Goal: Task Accomplishment & Management: Use online tool/utility

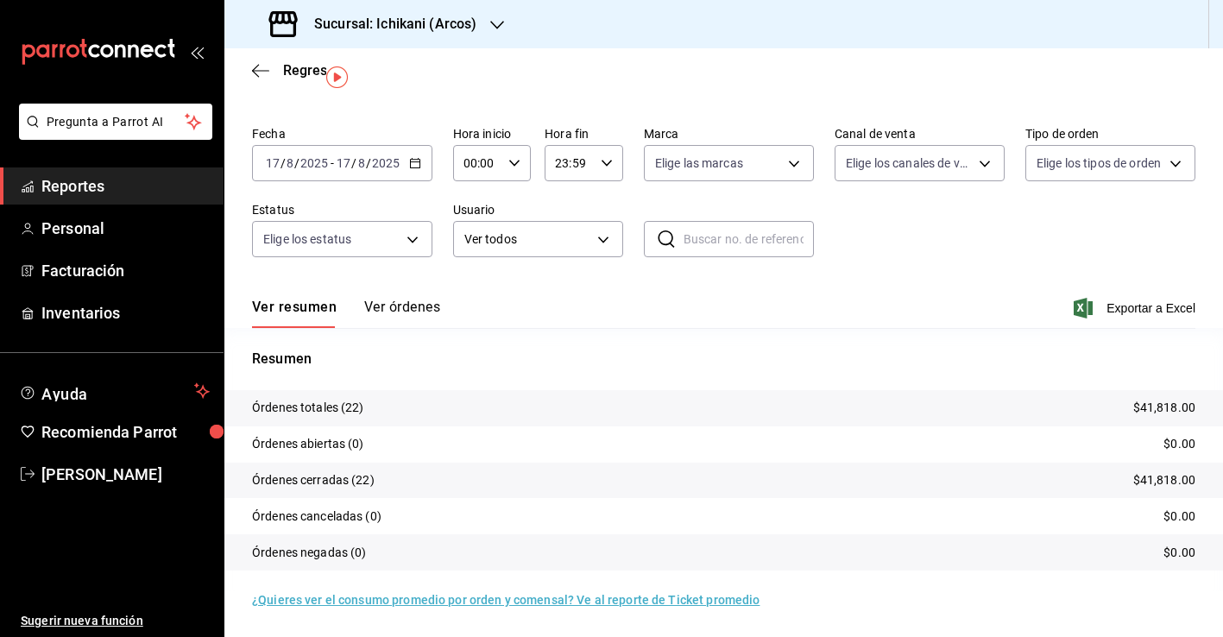
scroll to position [41, 0]
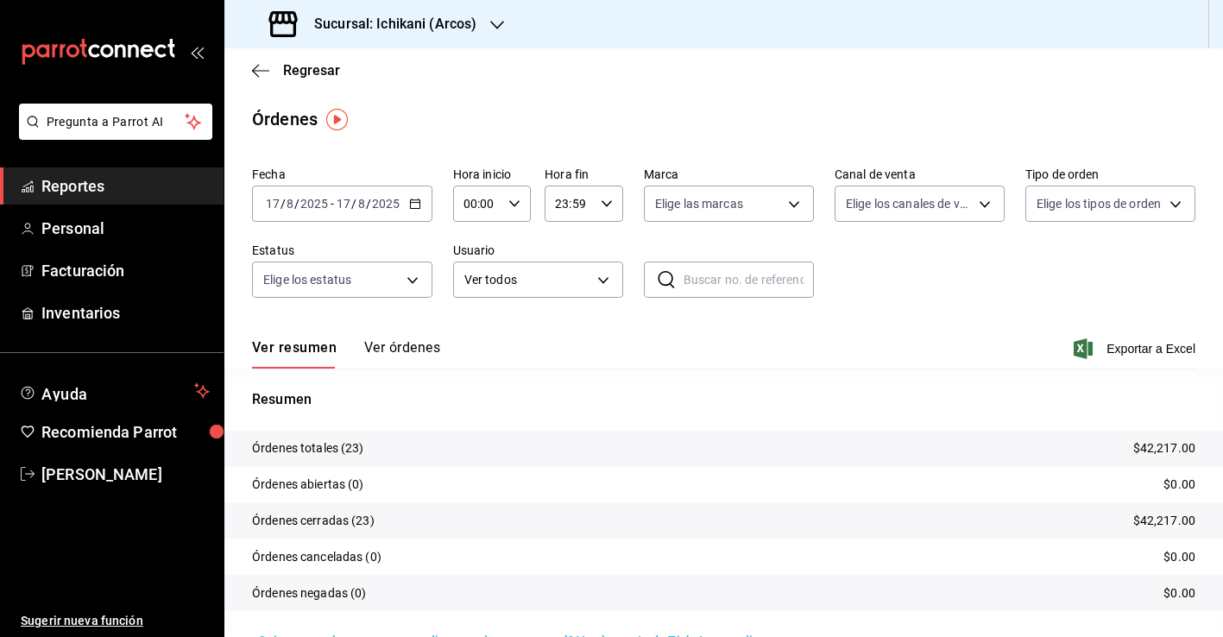
click at [465, 21] on h3 "Sucursal: Ichikani (Arcos)" at bounding box center [388, 24] width 176 height 21
click at [406, 80] on div "Hotaru (Arcos)" at bounding box center [353, 75] width 231 height 18
click at [380, 16] on h3 "Sucursal: Hotaru (Arcos)" at bounding box center [385, 24] width 170 height 21
click at [386, 107] on div "Ichikani (Arcos)" at bounding box center [353, 113] width 231 height 18
click at [313, 82] on div "Regresar" at bounding box center [723, 70] width 999 height 44
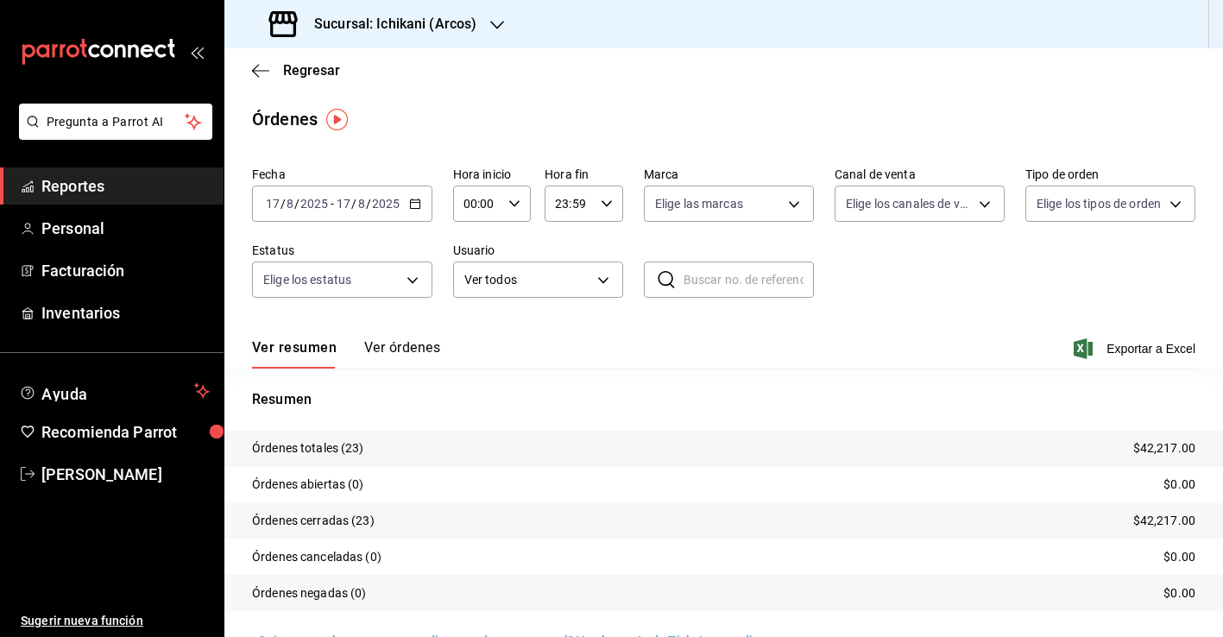
click at [307, 61] on div "Regresar" at bounding box center [723, 70] width 999 height 44
click at [314, 67] on span "Regresar" at bounding box center [311, 70] width 57 height 16
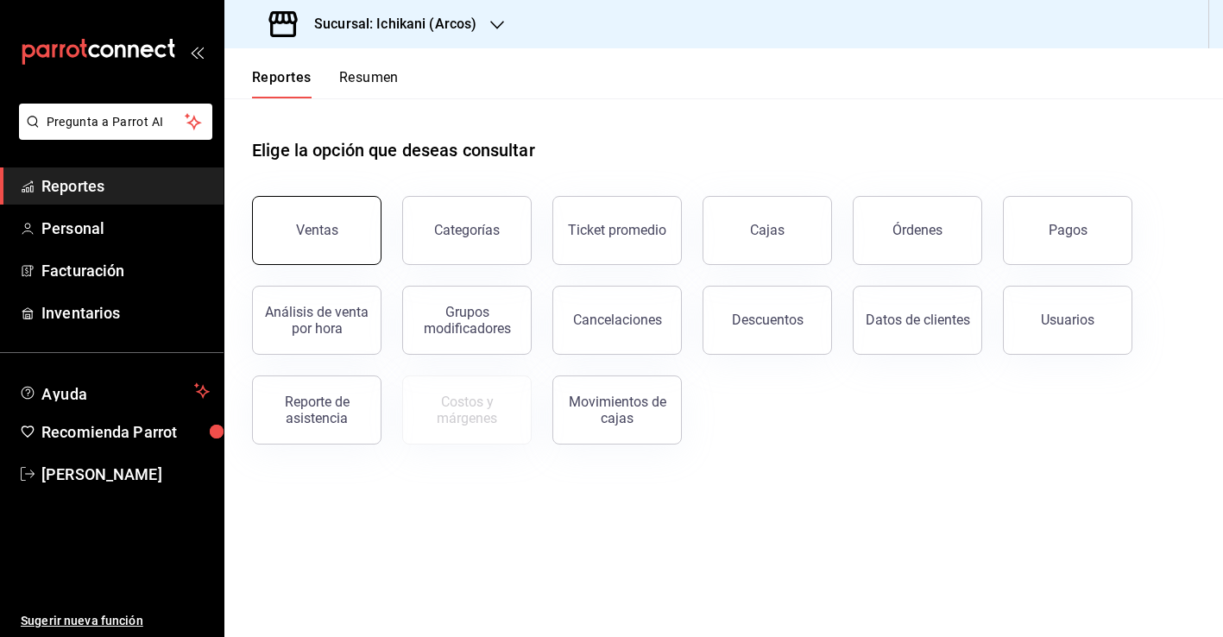
click at [297, 227] on button "Ventas" at bounding box center [317, 230] width 130 height 69
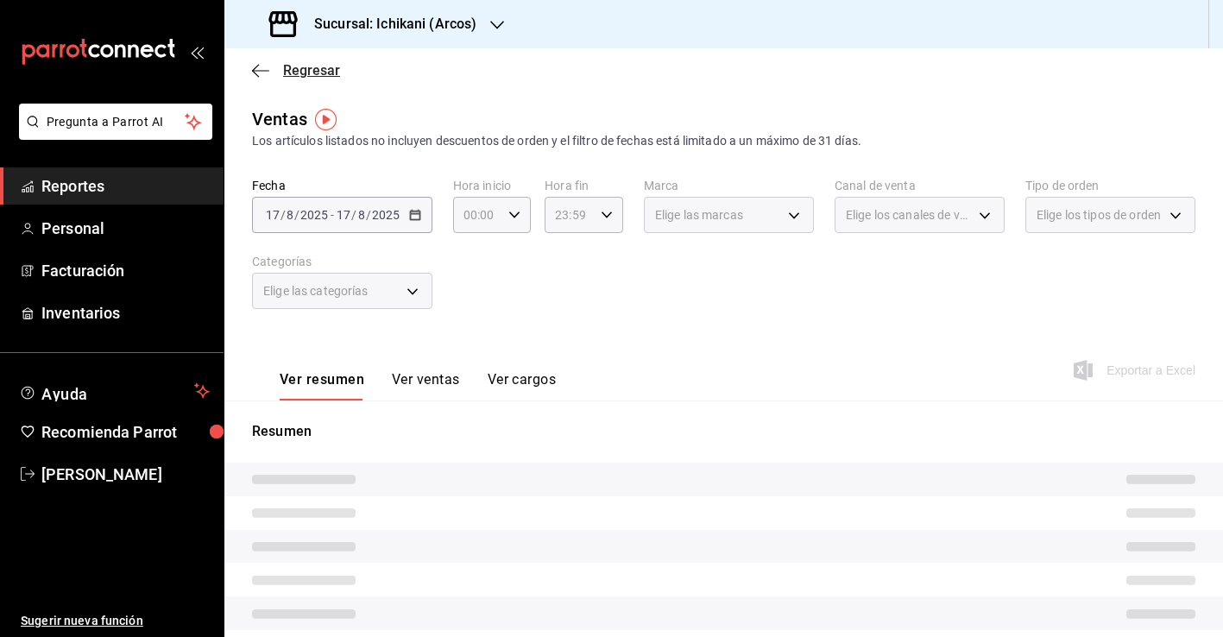
click at [316, 64] on span "Regresar" at bounding box center [311, 70] width 57 height 16
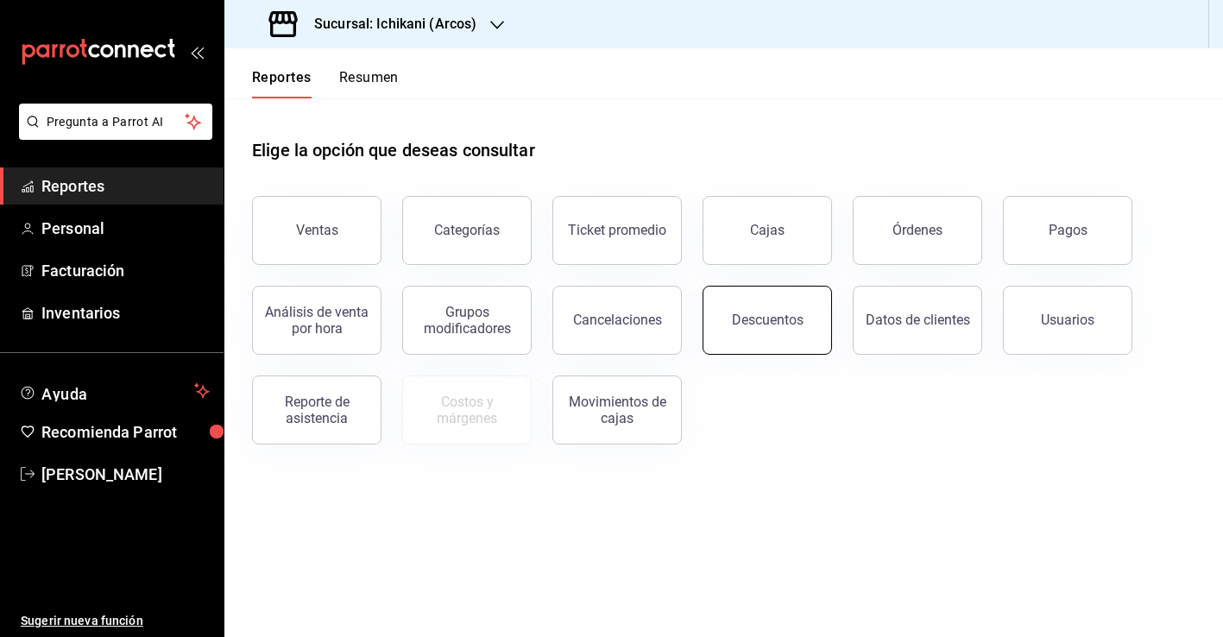
click at [723, 301] on button "Descuentos" at bounding box center [768, 320] width 130 height 69
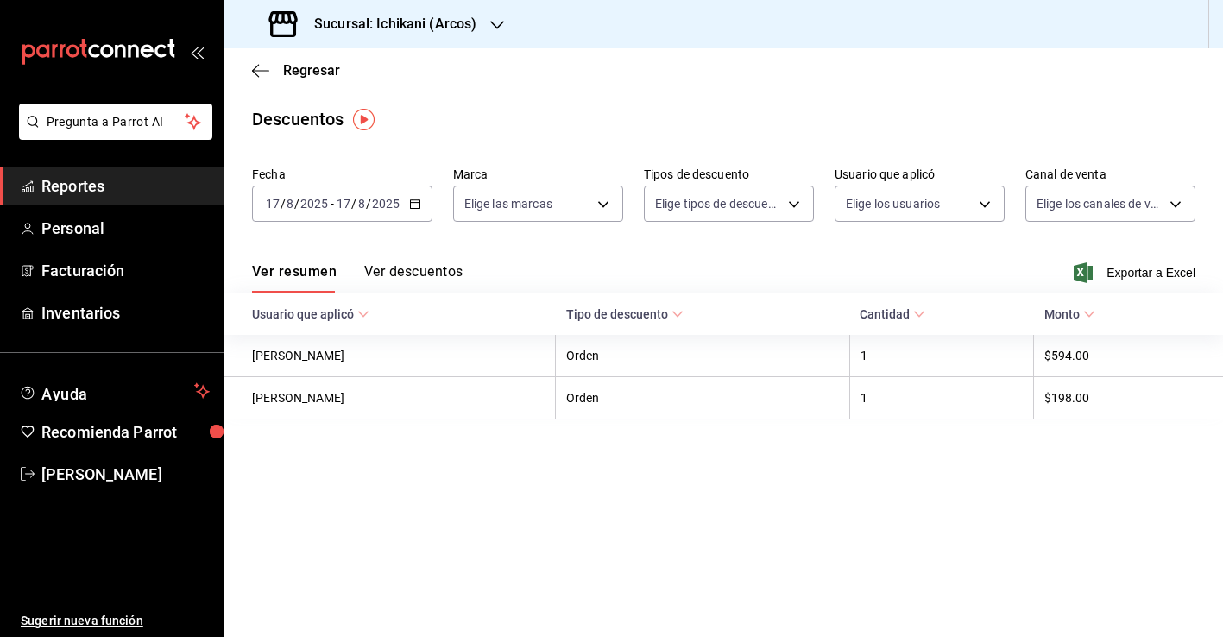
click at [414, 204] on icon "button" at bounding box center [415, 204] width 12 height 12
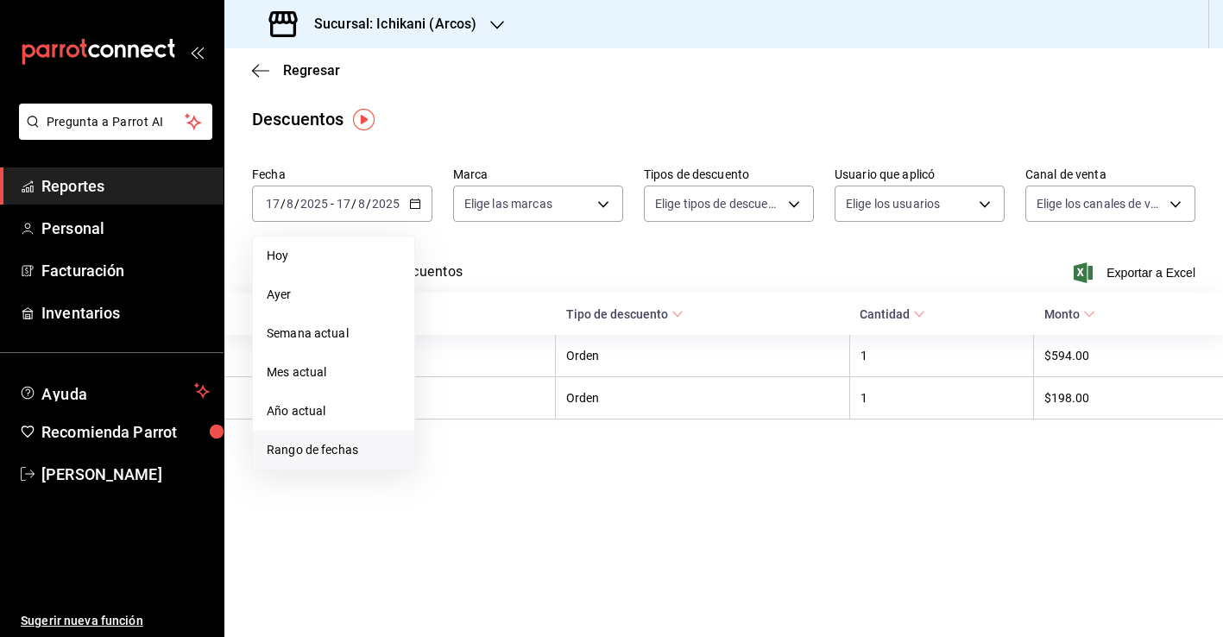
click at [333, 454] on span "Rango de fechas" at bounding box center [334, 450] width 134 height 18
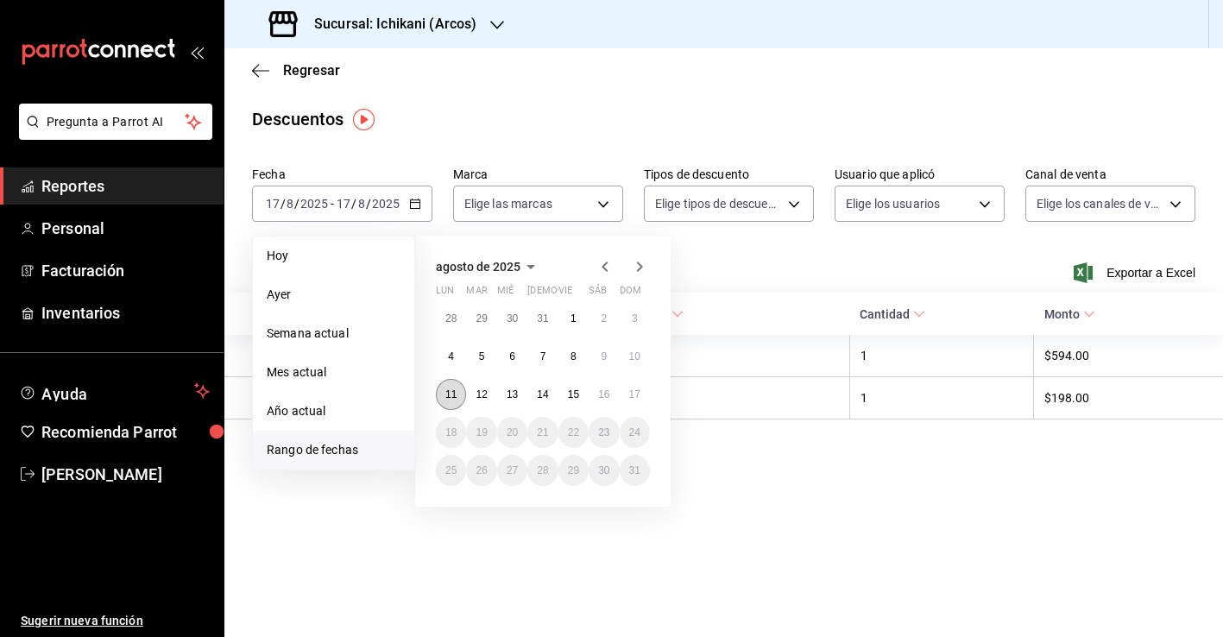
click at [452, 384] on button "11" at bounding box center [451, 394] width 30 height 31
click at [636, 389] on abbr "17" at bounding box center [634, 395] width 11 height 12
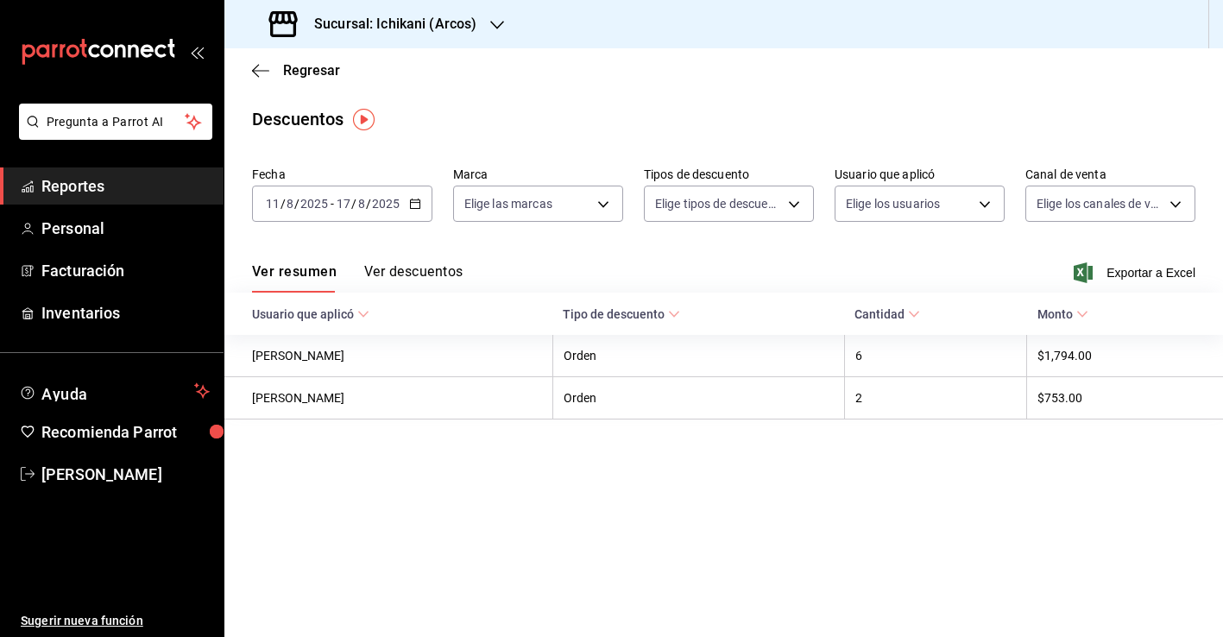
click at [451, 262] on div "Ver resumen Ver descuentos Exportar a Excel" at bounding box center [723, 268] width 999 height 50
click at [427, 269] on button "Ver descuentos" at bounding box center [413, 277] width 98 height 29
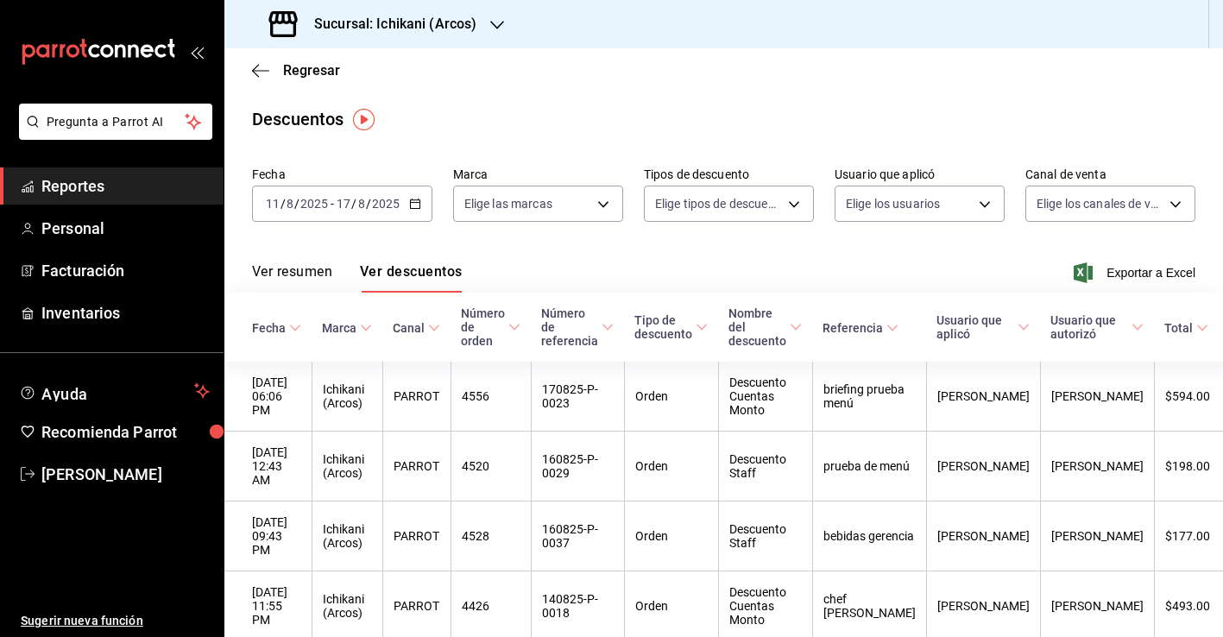
click at [313, 281] on button "Ver resumen" at bounding box center [292, 277] width 80 height 29
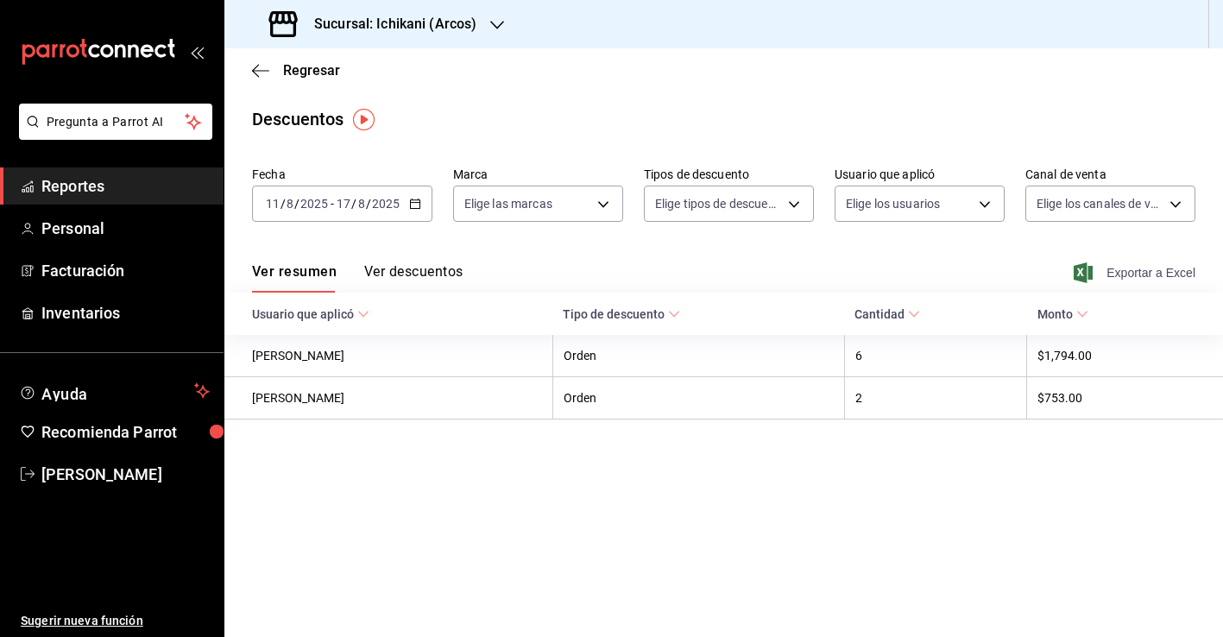
click at [1144, 280] on span "Exportar a Excel" at bounding box center [1137, 272] width 118 height 21
click at [402, 24] on h3 "Sucursal: Ichikani (Arcos)" at bounding box center [388, 24] width 176 height 21
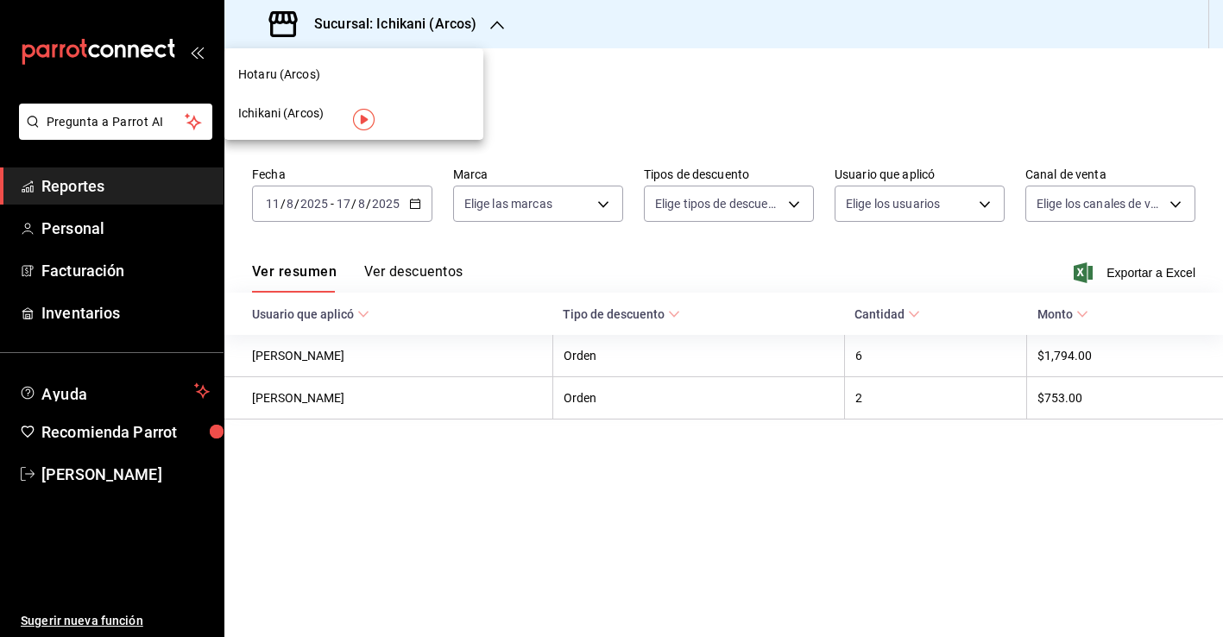
click at [389, 66] on div "Hotaru (Arcos)" at bounding box center [353, 75] width 231 height 18
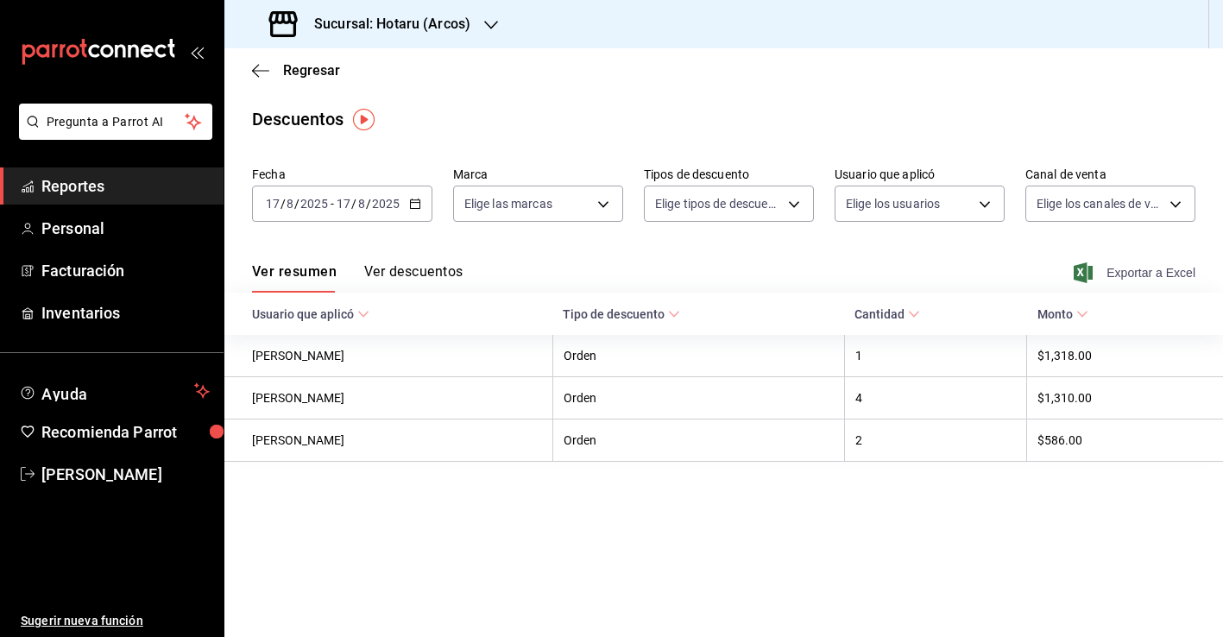
click at [1128, 270] on span "Exportar a Excel" at bounding box center [1137, 272] width 118 height 21
click at [412, 194] on div "2025-08-17 17 / 8 / 2025 - 2025-08-17 17 / 8 / 2025" at bounding box center [342, 204] width 180 height 36
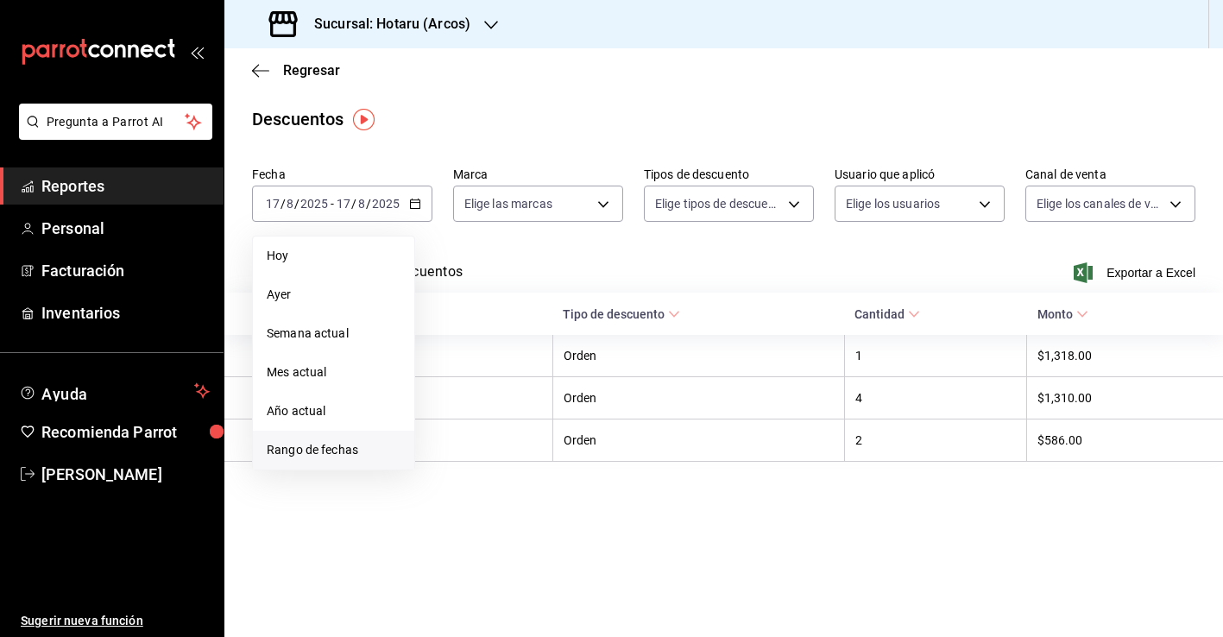
click at [352, 445] on span "Rango de fechas" at bounding box center [334, 450] width 134 height 18
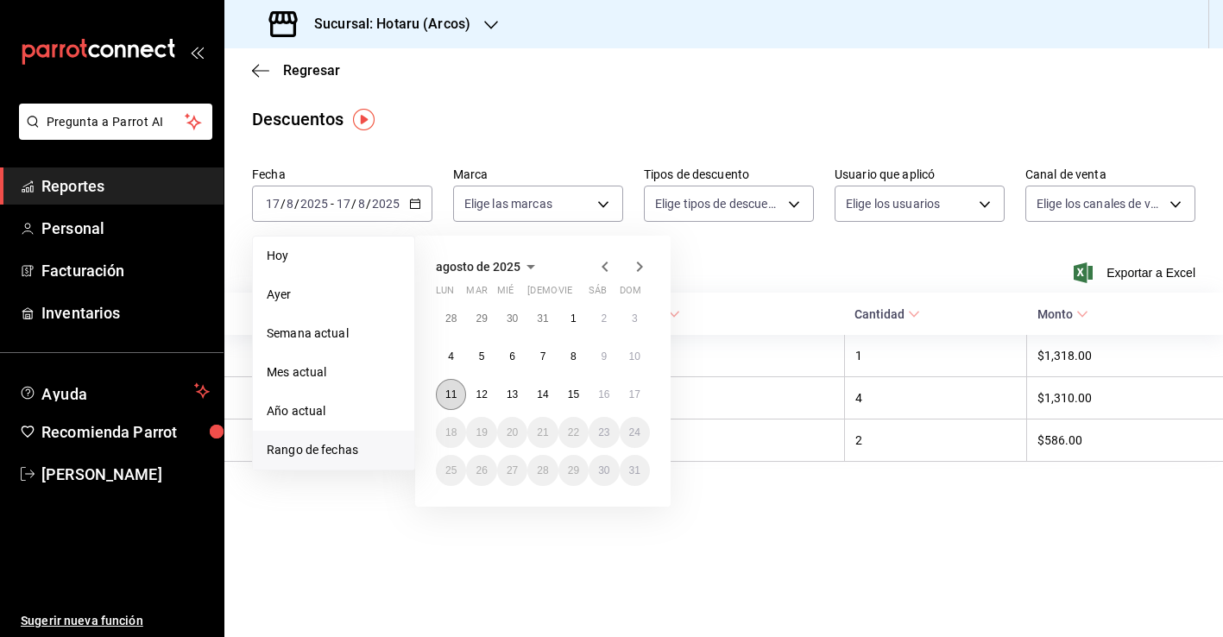
click at [446, 389] on abbr "11" at bounding box center [451, 395] width 11 height 12
click at [641, 395] on button "17" at bounding box center [635, 394] width 30 height 31
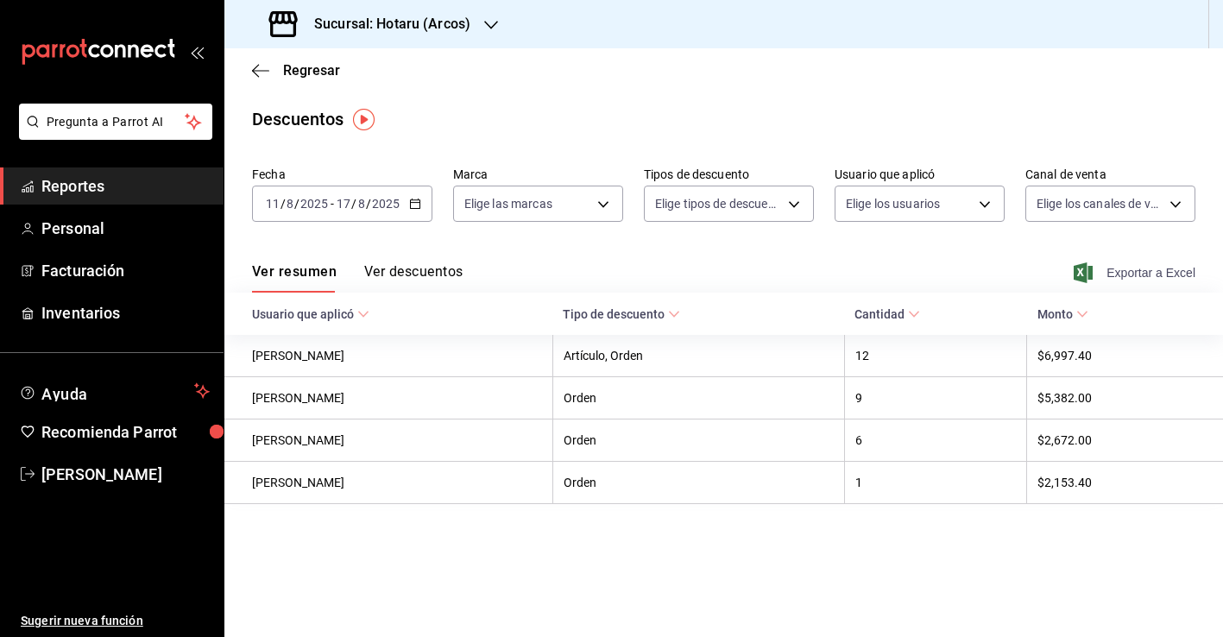
click at [1110, 270] on span "Exportar a Excel" at bounding box center [1137, 272] width 118 height 21
click at [303, 64] on span "Regresar" at bounding box center [311, 70] width 57 height 16
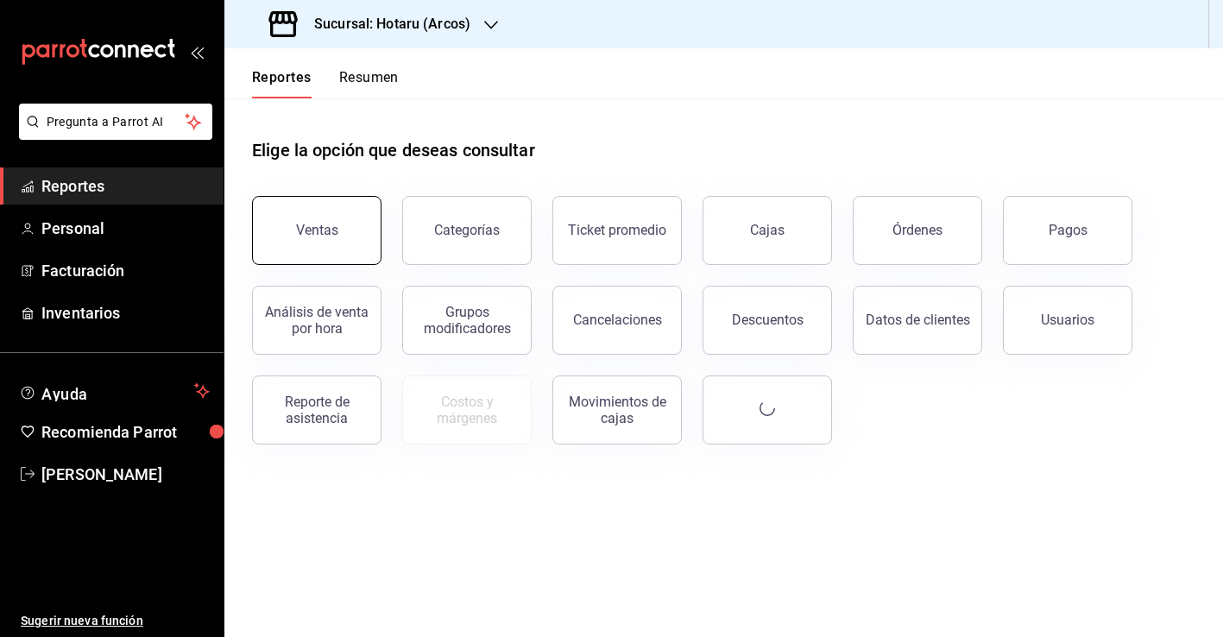
click at [345, 218] on button "Ventas" at bounding box center [317, 230] width 130 height 69
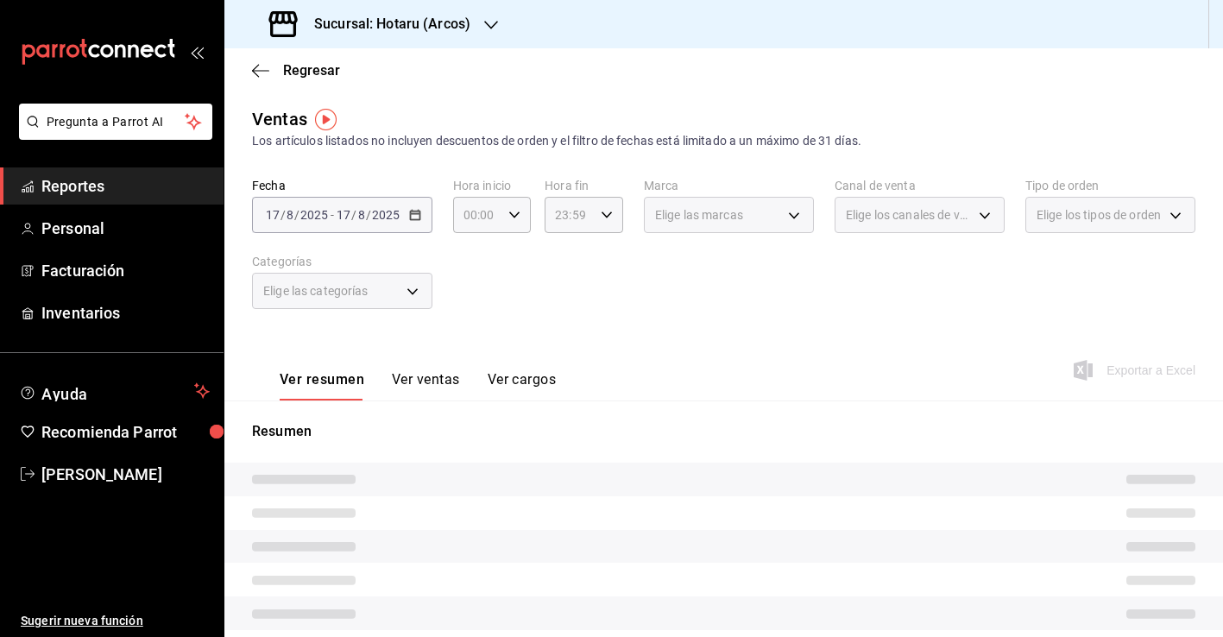
click at [421, 218] on div "2025-08-17 17 / 8 / 2025 - 2025-08-17 17 / 8 / 2025" at bounding box center [342, 215] width 180 height 36
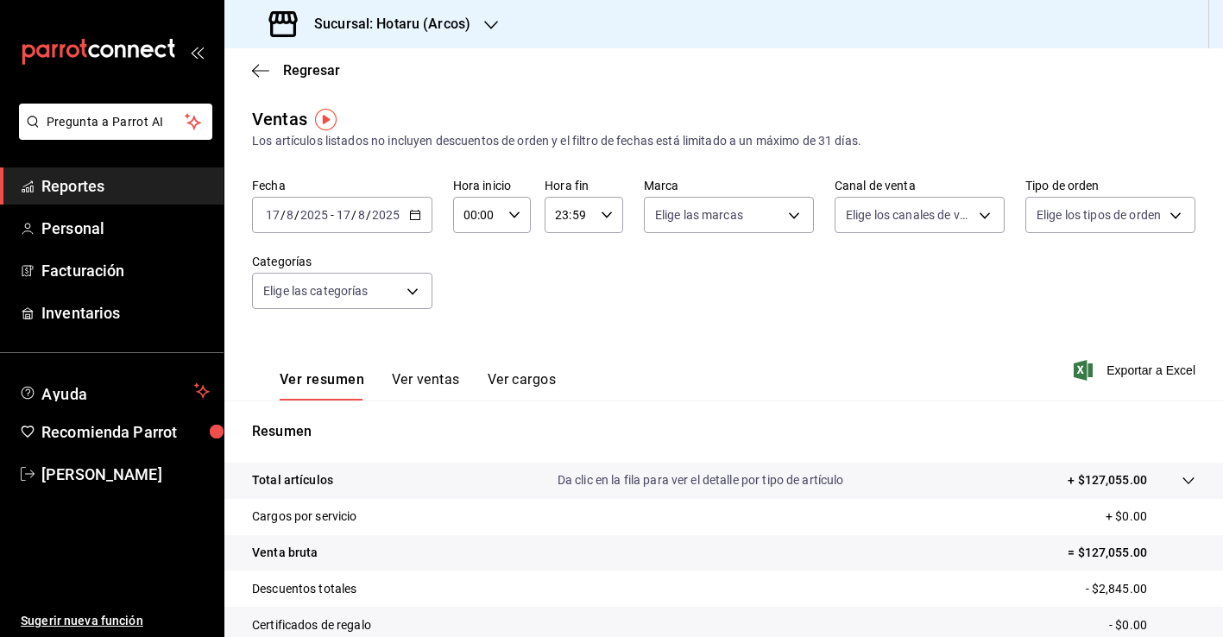
click at [414, 215] on icon "button" at bounding box center [415, 215] width 12 height 12
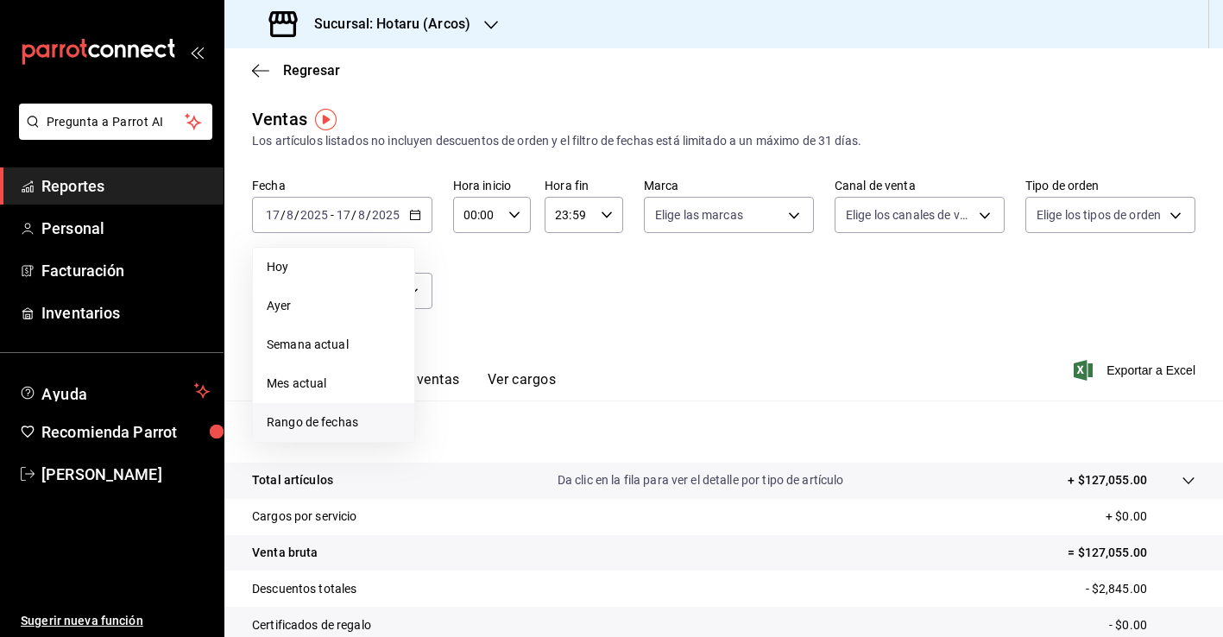
click at [339, 419] on span "Rango de fechas" at bounding box center [334, 423] width 134 height 18
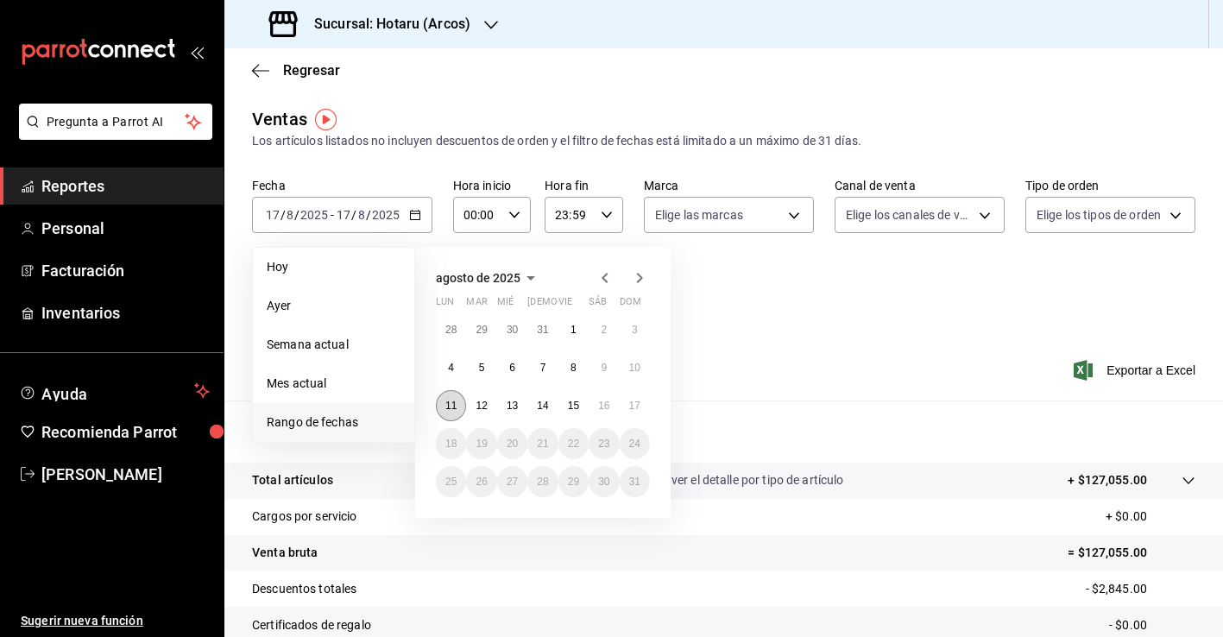
click at [439, 408] on button "11" at bounding box center [451, 405] width 30 height 31
click at [447, 407] on abbr "11" at bounding box center [451, 406] width 11 height 12
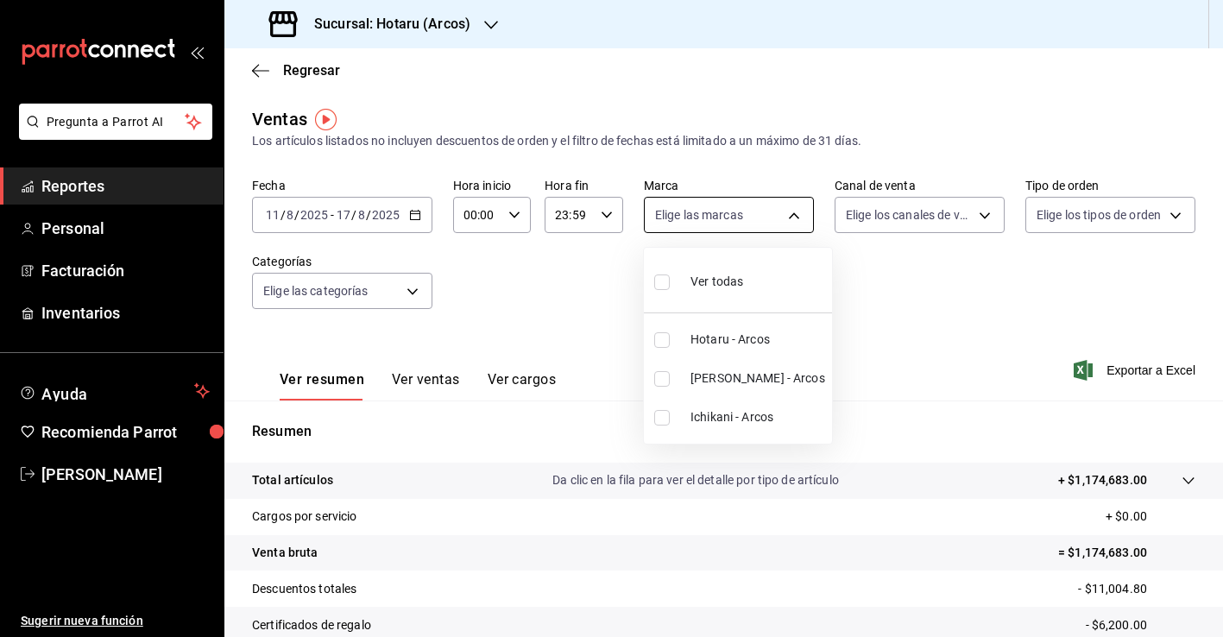
click at [793, 208] on body "Pregunta a Parrot AI Reportes Personal Facturación Inventarios Ayuda Recomienda…" at bounding box center [611, 318] width 1223 height 637
click at [656, 374] on input "checkbox" at bounding box center [662, 379] width 16 height 16
checkbox input "true"
click at [566, 307] on div at bounding box center [611, 318] width 1223 height 637
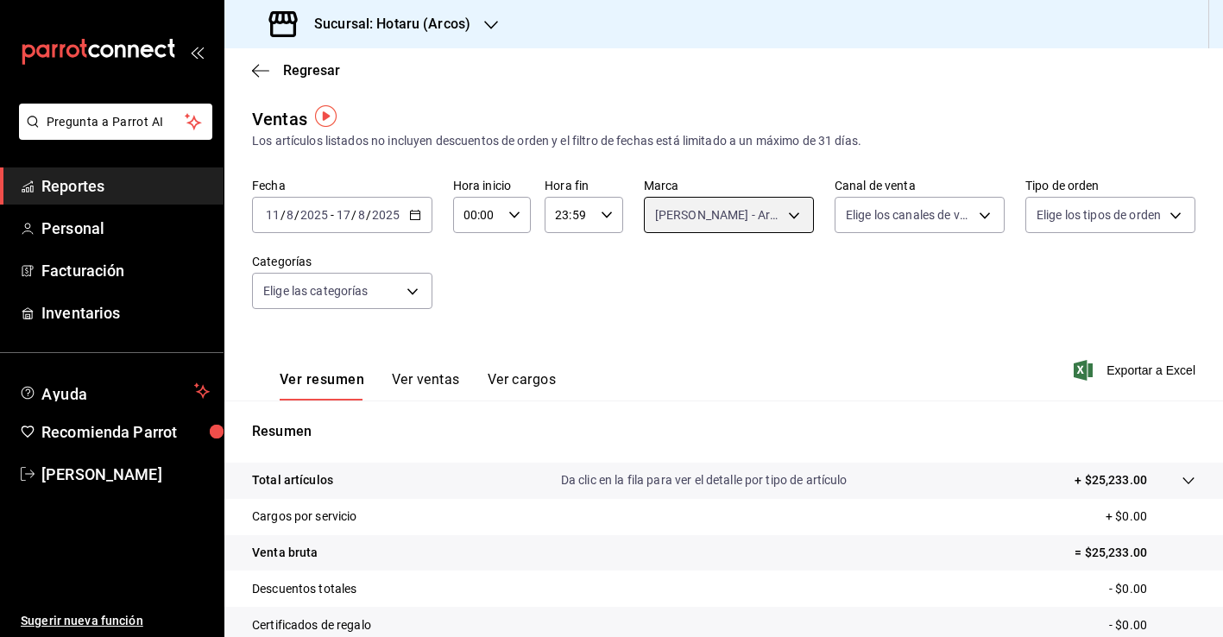
scroll to position [5, 0]
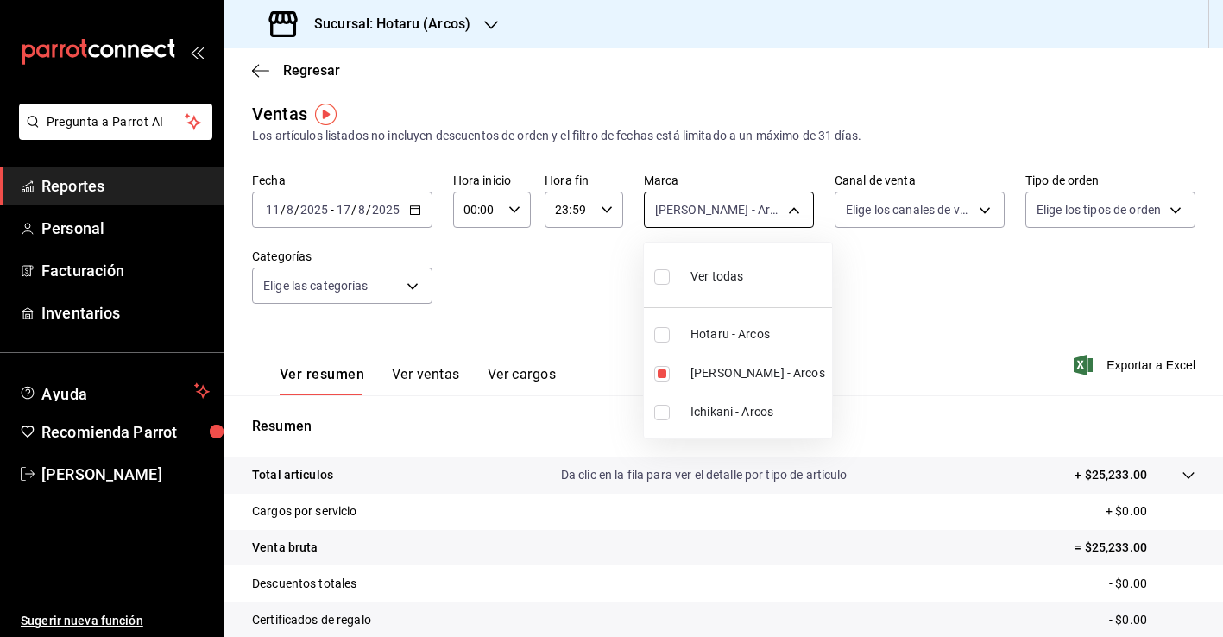
click at [710, 201] on body "Pregunta a Parrot AI Reportes Personal Facturación Inventarios Ayuda Recomienda…" at bounding box center [611, 318] width 1223 height 637
click at [707, 275] on span "Ver todas" at bounding box center [717, 277] width 53 height 18
type input "63fd3758-a1b5-4c03-9065-df3279ac1636,22e90613-d08a-4757-a76e-a905fd2e086b,00e97…"
checkbox input "true"
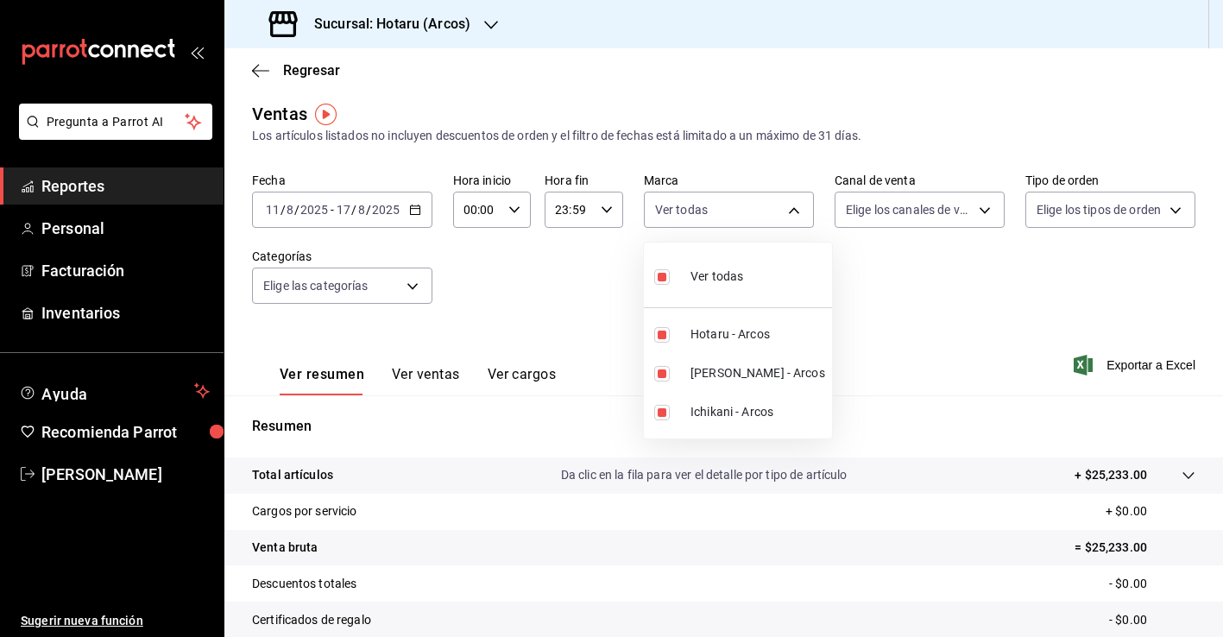
checkbox input "true"
click at [926, 353] on div at bounding box center [611, 318] width 1223 height 637
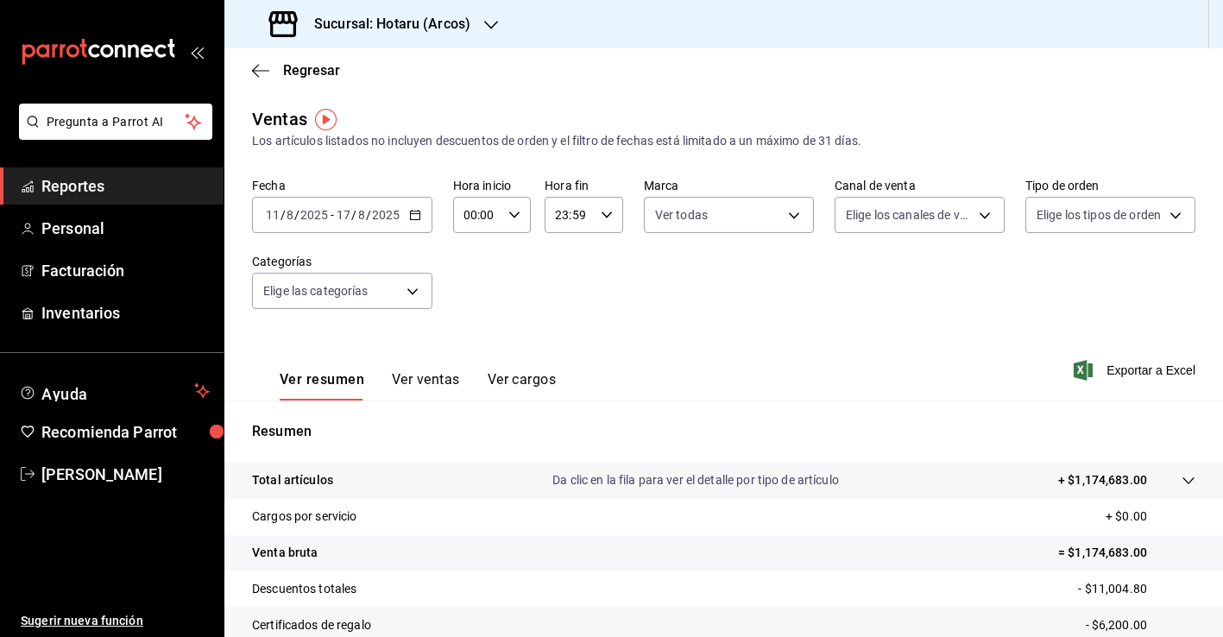
click at [411, 220] on \(Stroke\) "button" at bounding box center [415, 215] width 10 height 9
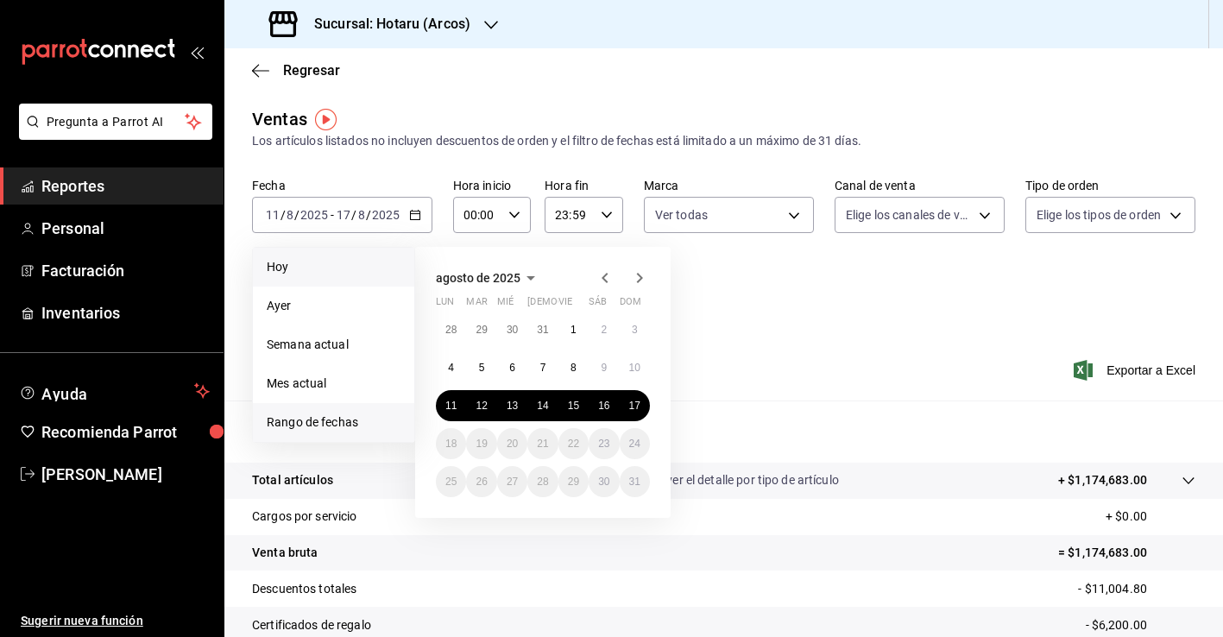
click at [367, 264] on span "Hoy" at bounding box center [334, 267] width 134 height 18
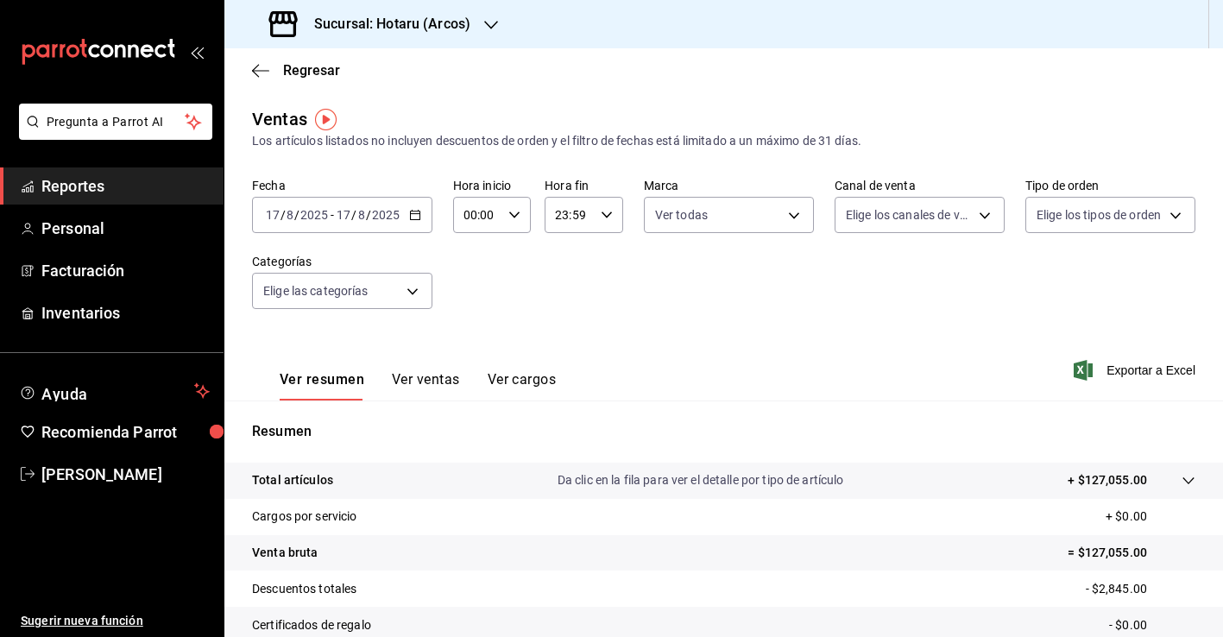
click at [420, 206] on div "2025-08-17 17 / 8 / 2025 - 2025-08-17 17 / 8 / 2025" at bounding box center [342, 215] width 180 height 36
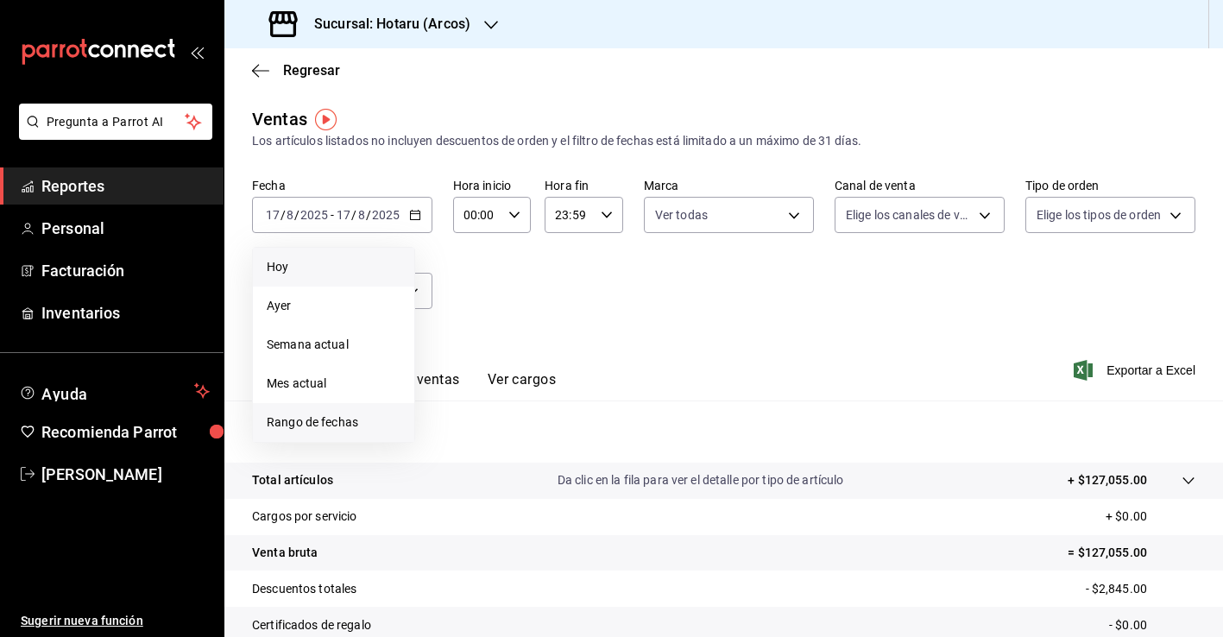
click at [341, 415] on span "Rango de fechas" at bounding box center [334, 423] width 134 height 18
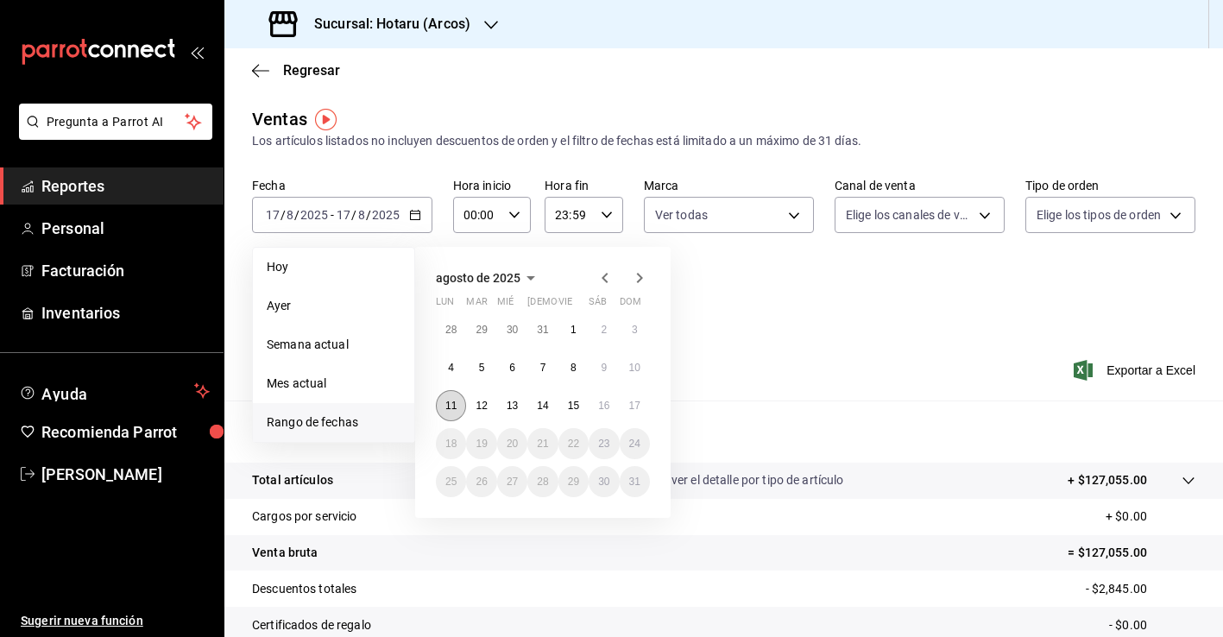
click at [457, 402] on button "11" at bounding box center [451, 405] width 30 height 31
click at [648, 404] on button "17" at bounding box center [635, 405] width 30 height 31
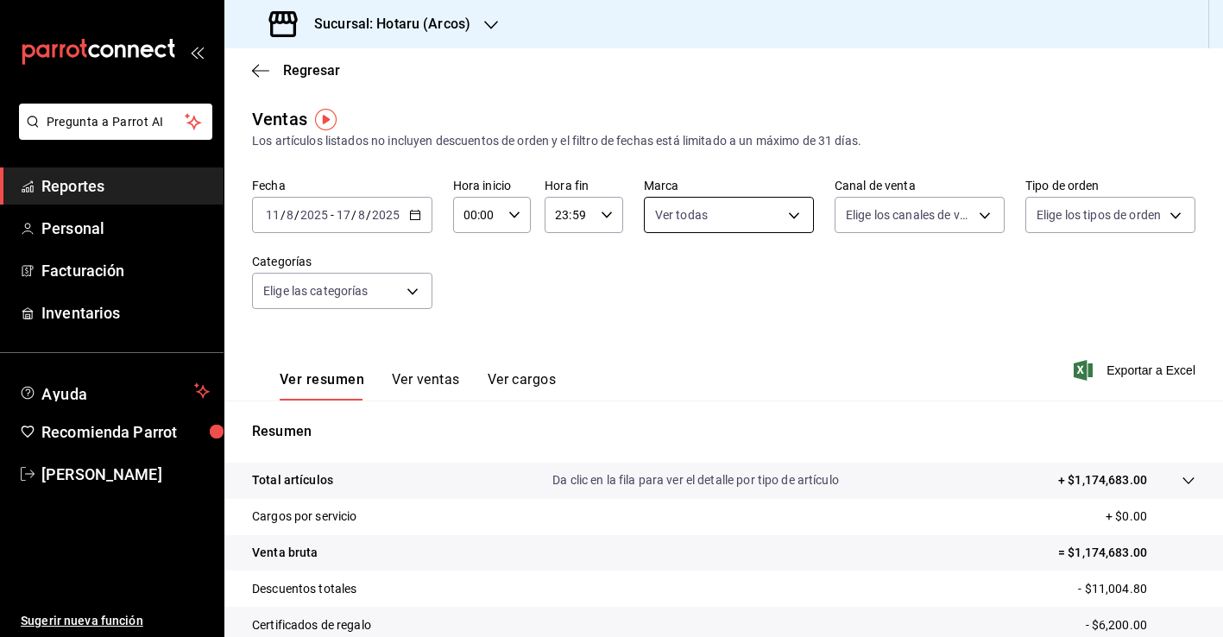
click at [714, 223] on body "Pregunta a Parrot AI Reportes Personal Facturación Inventarios Ayuda Recomienda…" at bounding box center [611, 318] width 1223 height 637
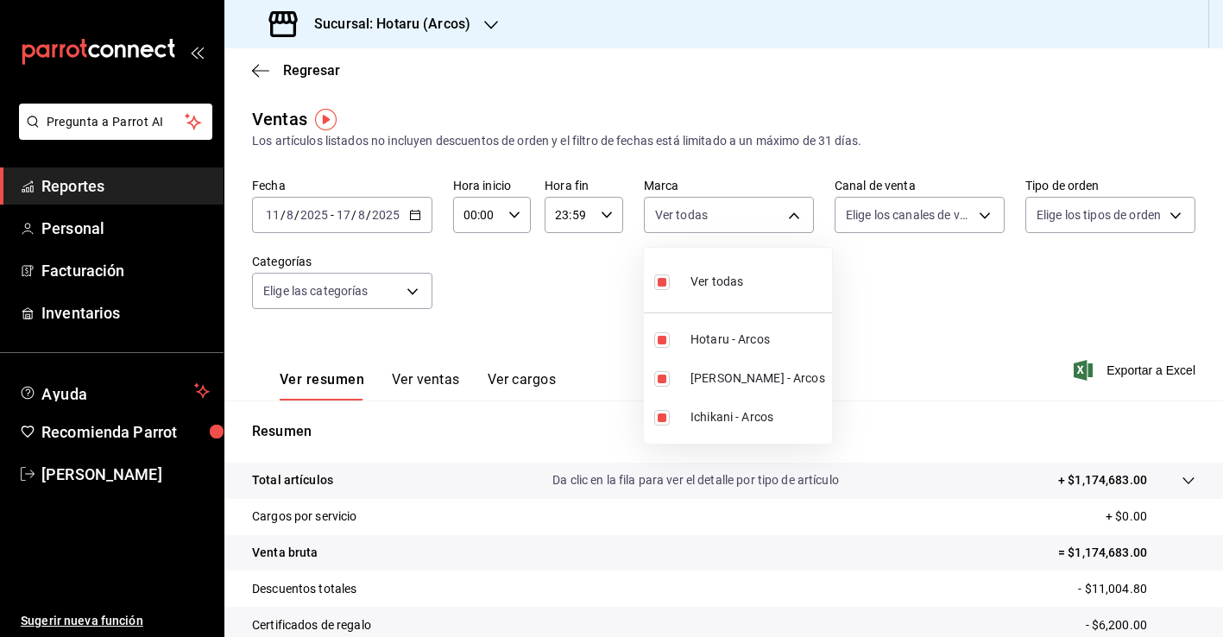
click at [723, 289] on span "Ver todas" at bounding box center [717, 282] width 53 height 18
checkbox input "false"
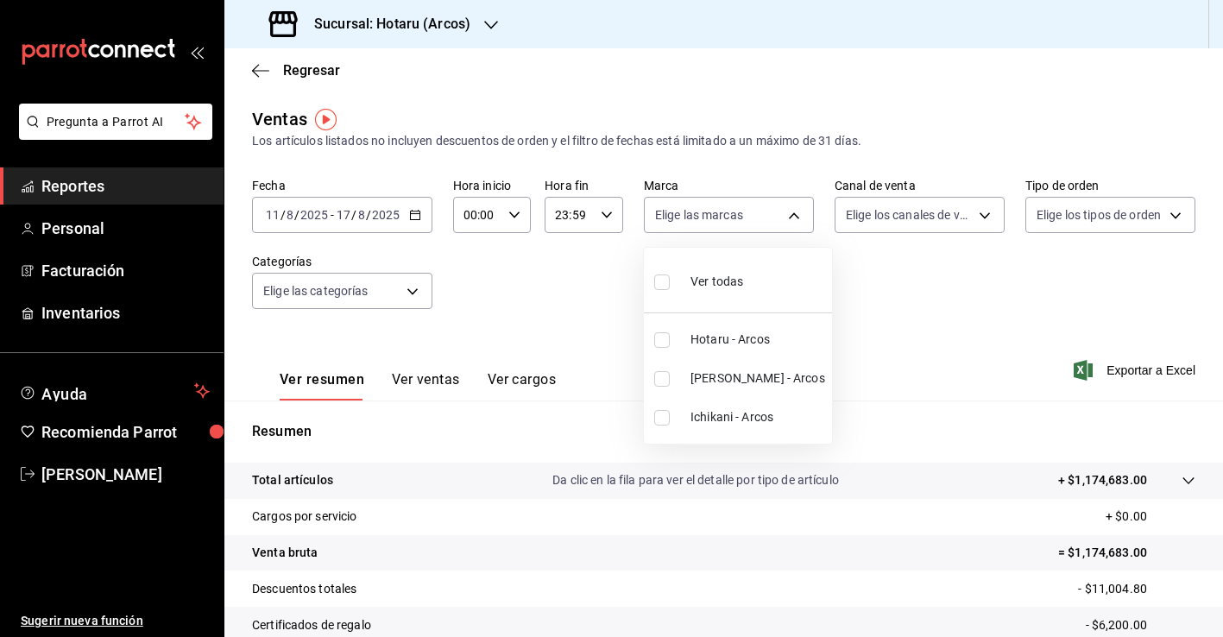
click at [721, 383] on span "Potaru - Arcos" at bounding box center [758, 379] width 135 height 18
type input "22e90613-d08a-4757-a76e-a905fd2e086b"
checkbox input "true"
click at [976, 336] on div at bounding box center [611, 318] width 1223 height 637
